Goal: Find specific fact: Find specific fact

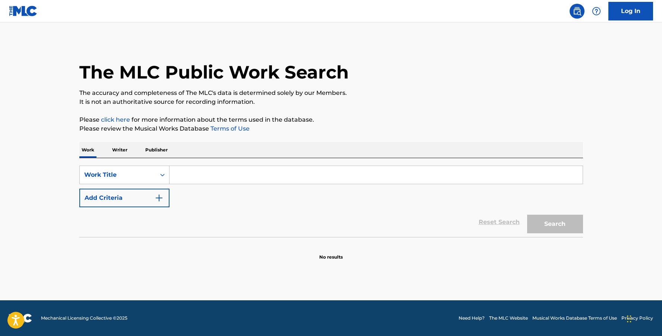
click at [209, 172] on input "Search Form" at bounding box center [375, 175] width 413 height 18
type input "hymn"
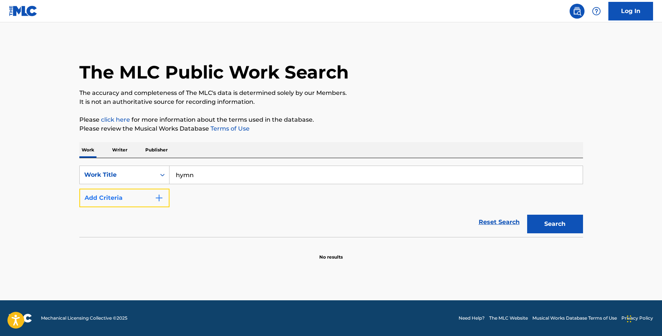
click at [155, 199] on img "Search Form" at bounding box center [159, 198] width 9 height 9
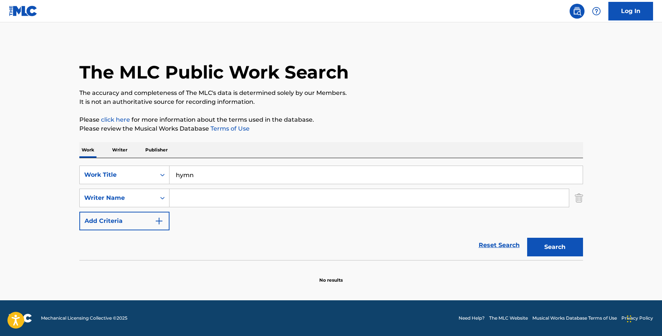
click at [201, 199] on input "Search Form" at bounding box center [368, 198] width 399 height 18
type input "[PERSON_NAME]"
click at [527, 238] on button "Search" at bounding box center [555, 247] width 56 height 19
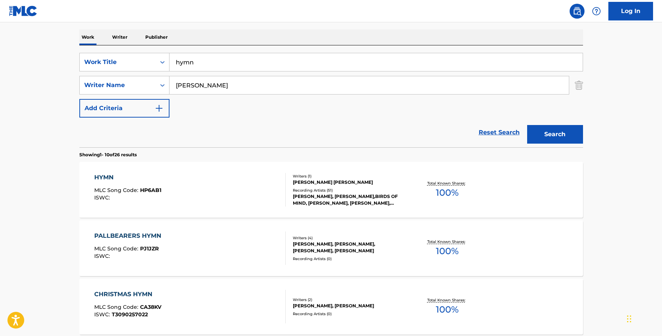
scroll to position [130, 0]
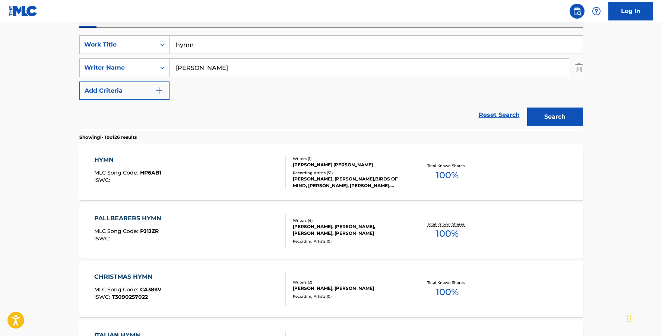
click at [210, 167] on div "HYMN MLC Song Code : HP6AB1 ISWC :" at bounding box center [189, 173] width 191 height 34
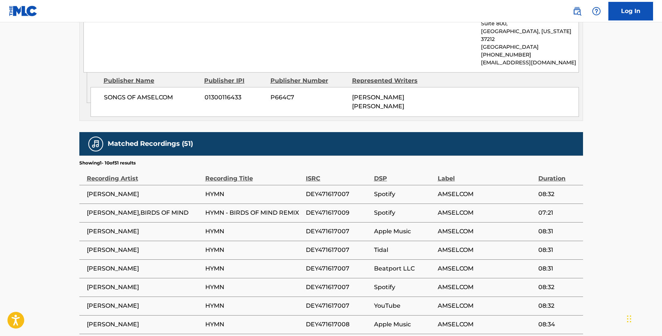
scroll to position [508, 0]
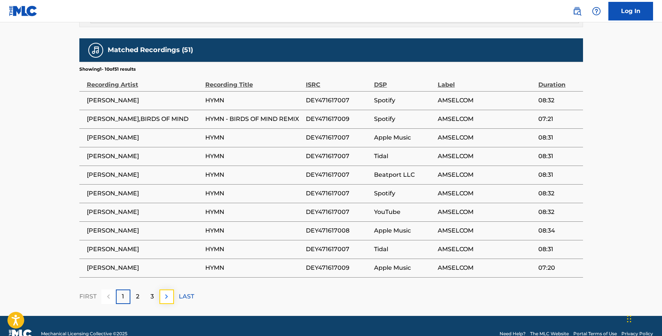
click at [168, 292] on img at bounding box center [166, 296] width 9 height 9
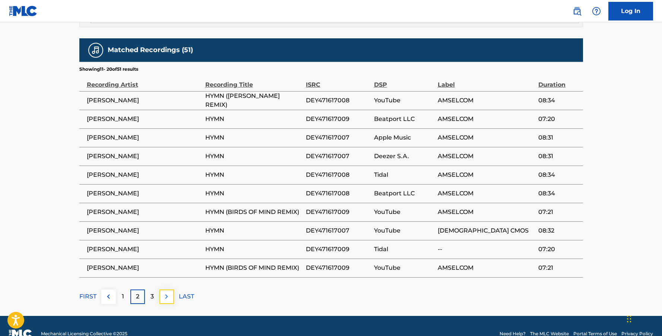
click at [167, 292] on img at bounding box center [166, 296] width 9 height 9
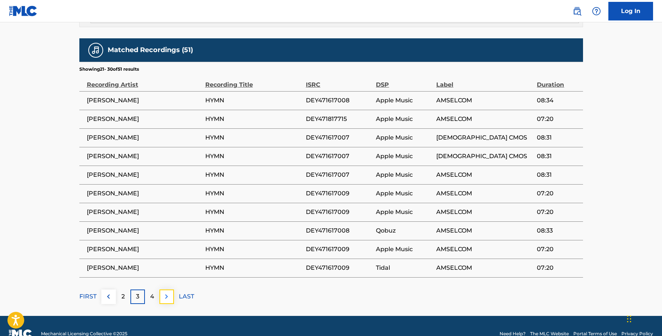
click at [166, 292] on img at bounding box center [166, 296] width 9 height 9
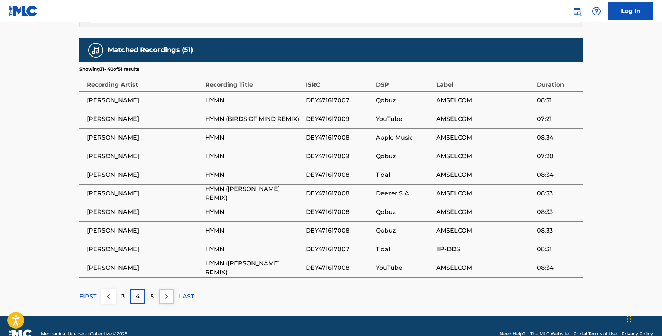
click at [166, 292] on img at bounding box center [166, 296] width 9 height 9
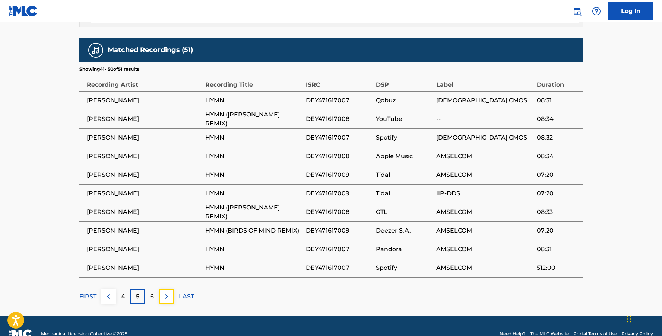
click at [166, 292] on img at bounding box center [166, 296] width 9 height 9
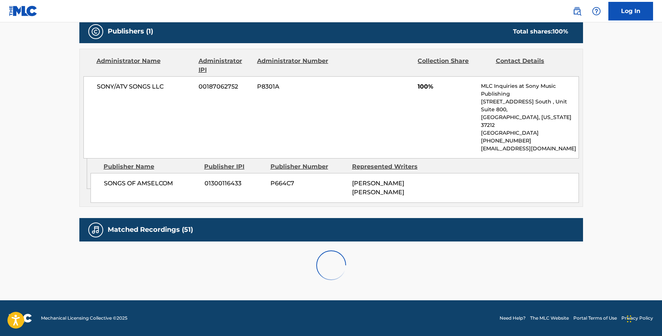
scroll to position [340, 0]
